Goal: Task Accomplishment & Management: Manage account settings

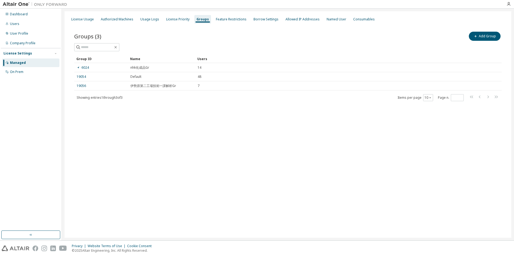
click at [18, 4] on img at bounding box center [36, 4] width 67 height 5
click at [27, 33] on div "User Profile" at bounding box center [19, 33] width 18 height 4
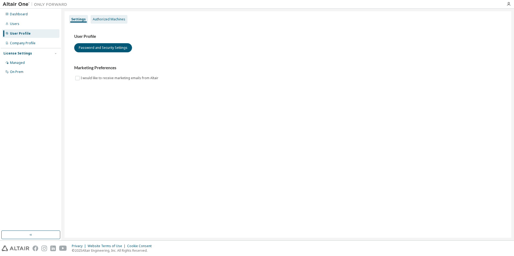
click at [100, 19] on div "Authorized Machines" at bounding box center [109, 19] width 33 height 4
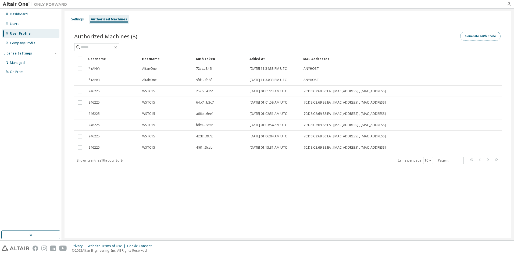
click at [342, 35] on button "Generate Auth Code" at bounding box center [480, 36] width 40 height 9
